Goal: Find specific page/section

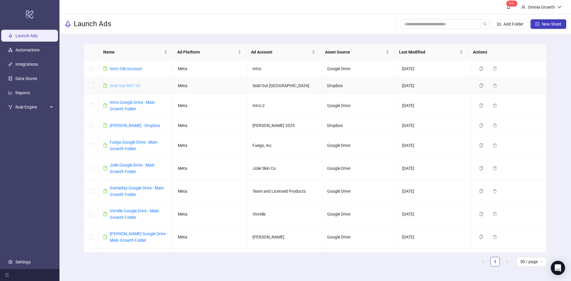
click at [132, 86] on link "Sold Out NYC V2" at bounding box center [125, 85] width 31 height 5
click at [127, 168] on div "Jolie Google Drive - Main Growth Folder" at bounding box center [139, 168] width 58 height 13
click at [126, 172] on link "Jolie Google Drive - Main Growth Folder" at bounding box center [132, 168] width 45 height 11
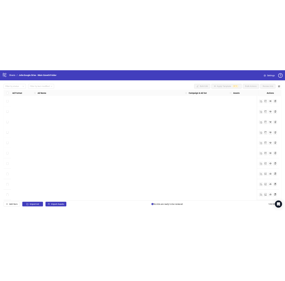
scroll to position [2290, 0]
